Goal: Transaction & Acquisition: Purchase product/service

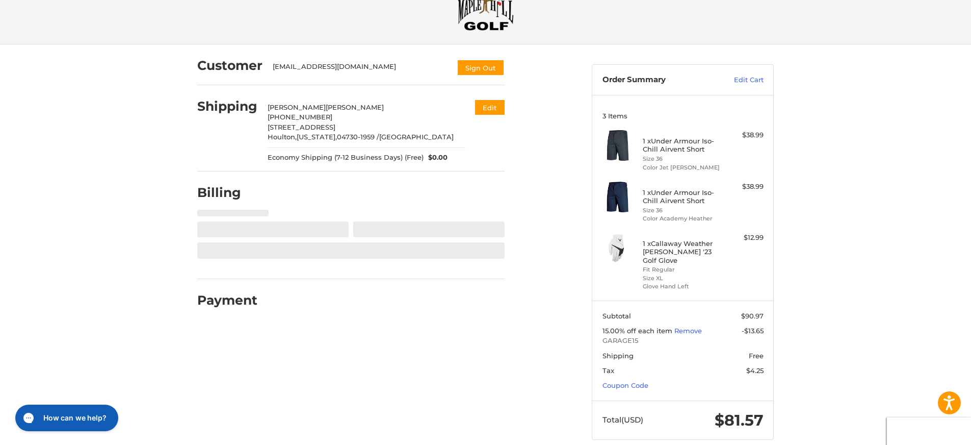
select select "**"
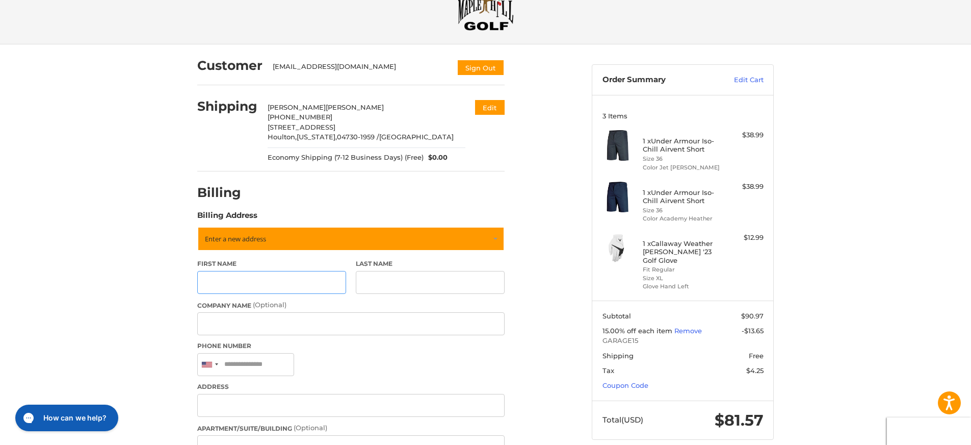
scroll to position [118, 0]
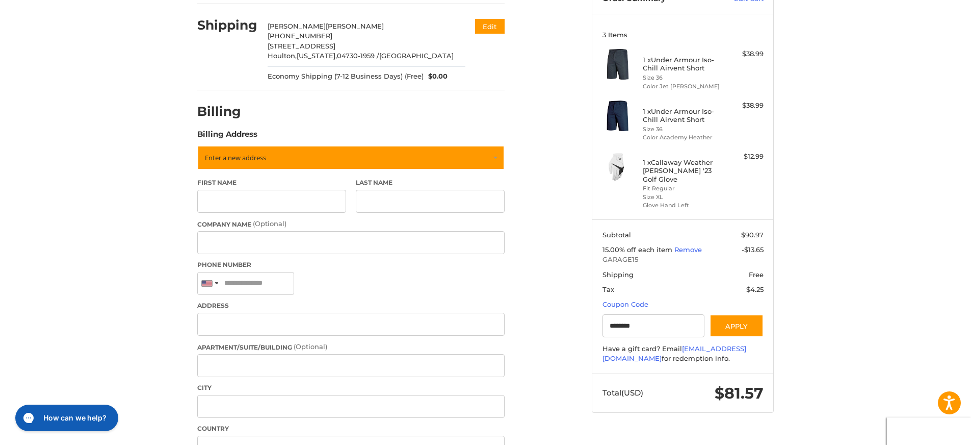
type input "********"
